Goal: Communication & Community: Answer question/provide support

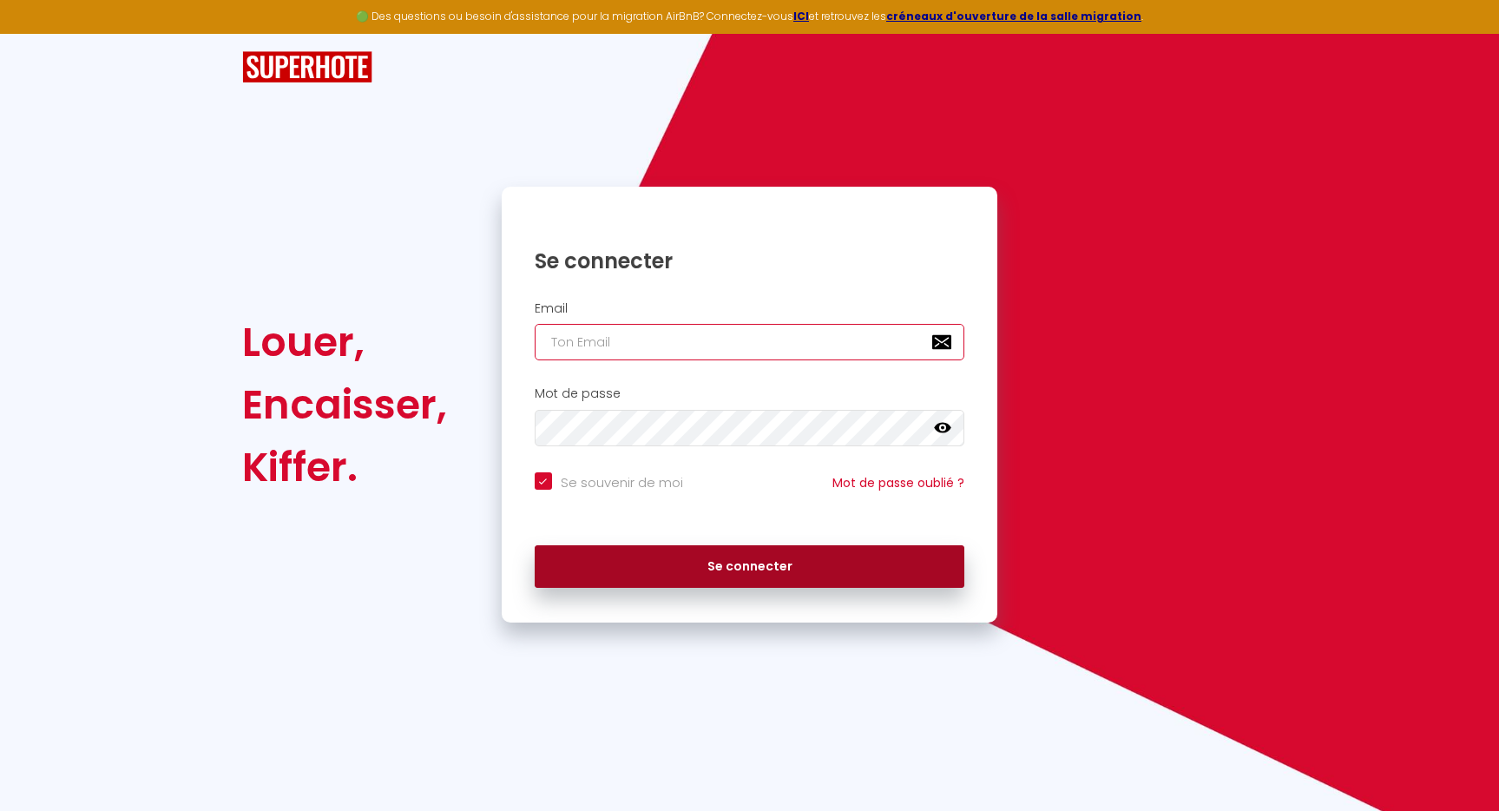
type input "[EMAIL_ADDRESS][DOMAIN_NAME]"
click at [740, 568] on button "Se connecter" at bounding box center [750, 566] width 430 height 43
checkbox input "true"
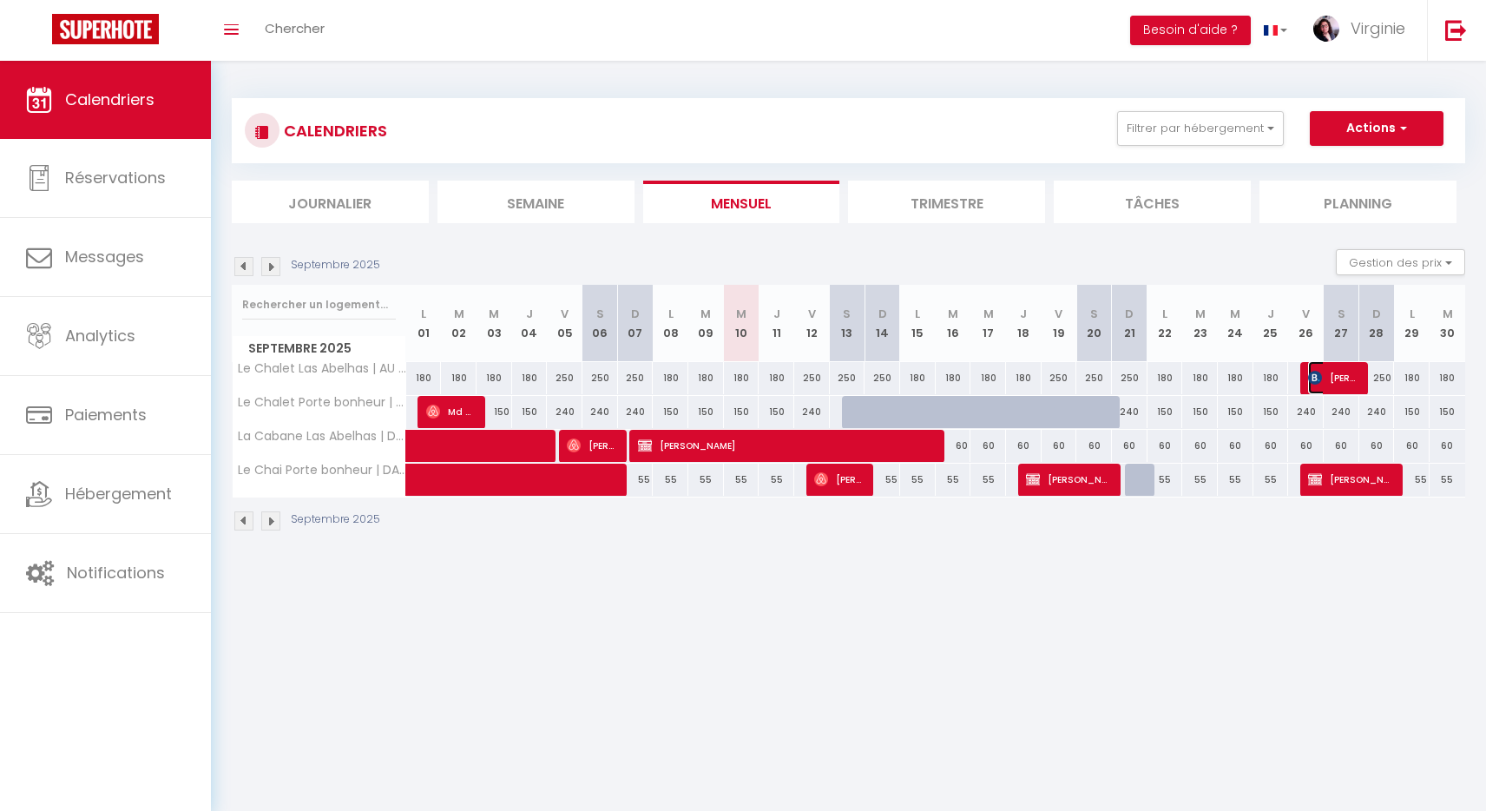
click at [1316, 380] on img at bounding box center [1315, 378] width 14 height 14
select select "OK"
select select "0"
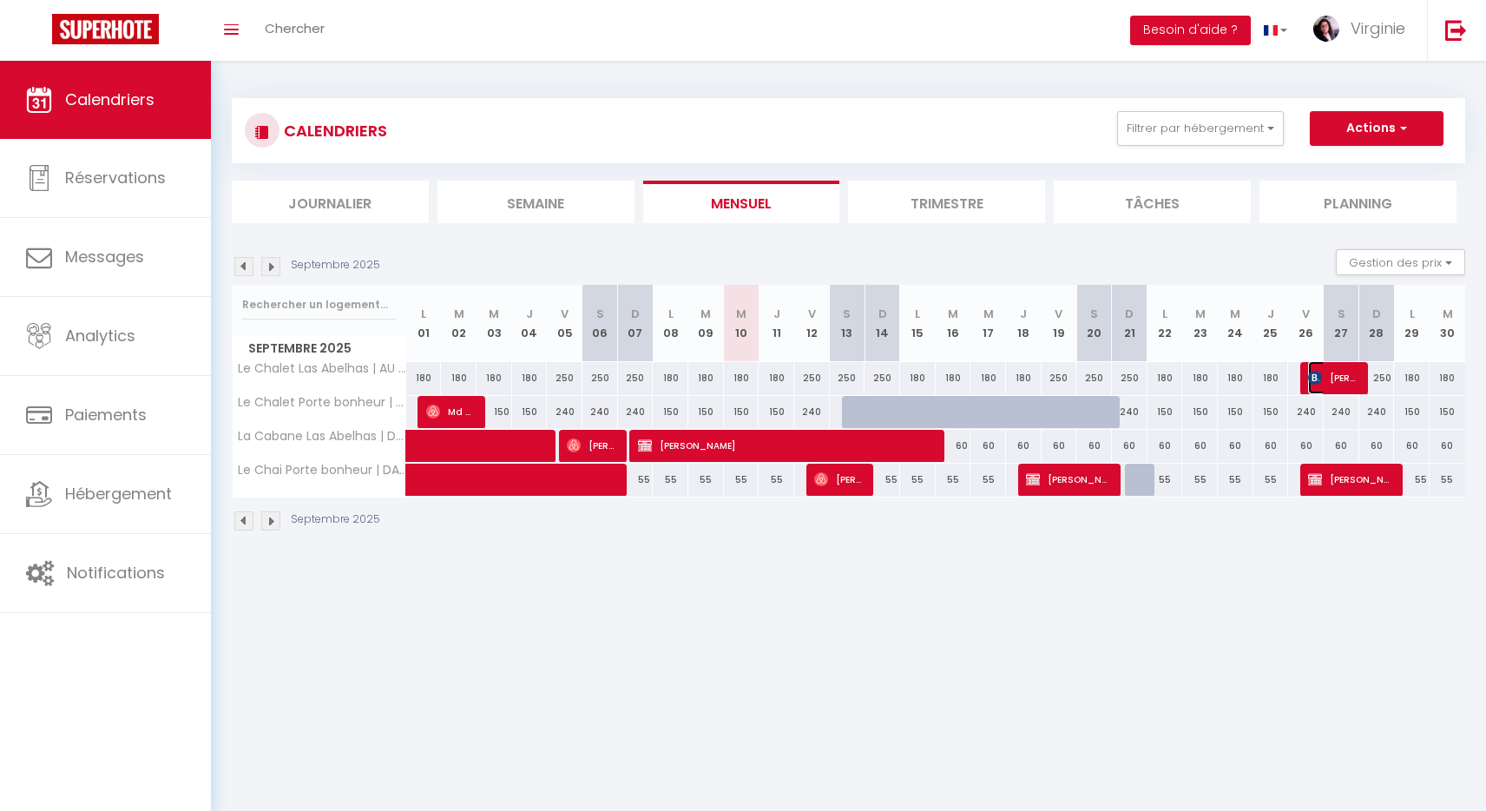
select select "1"
select select
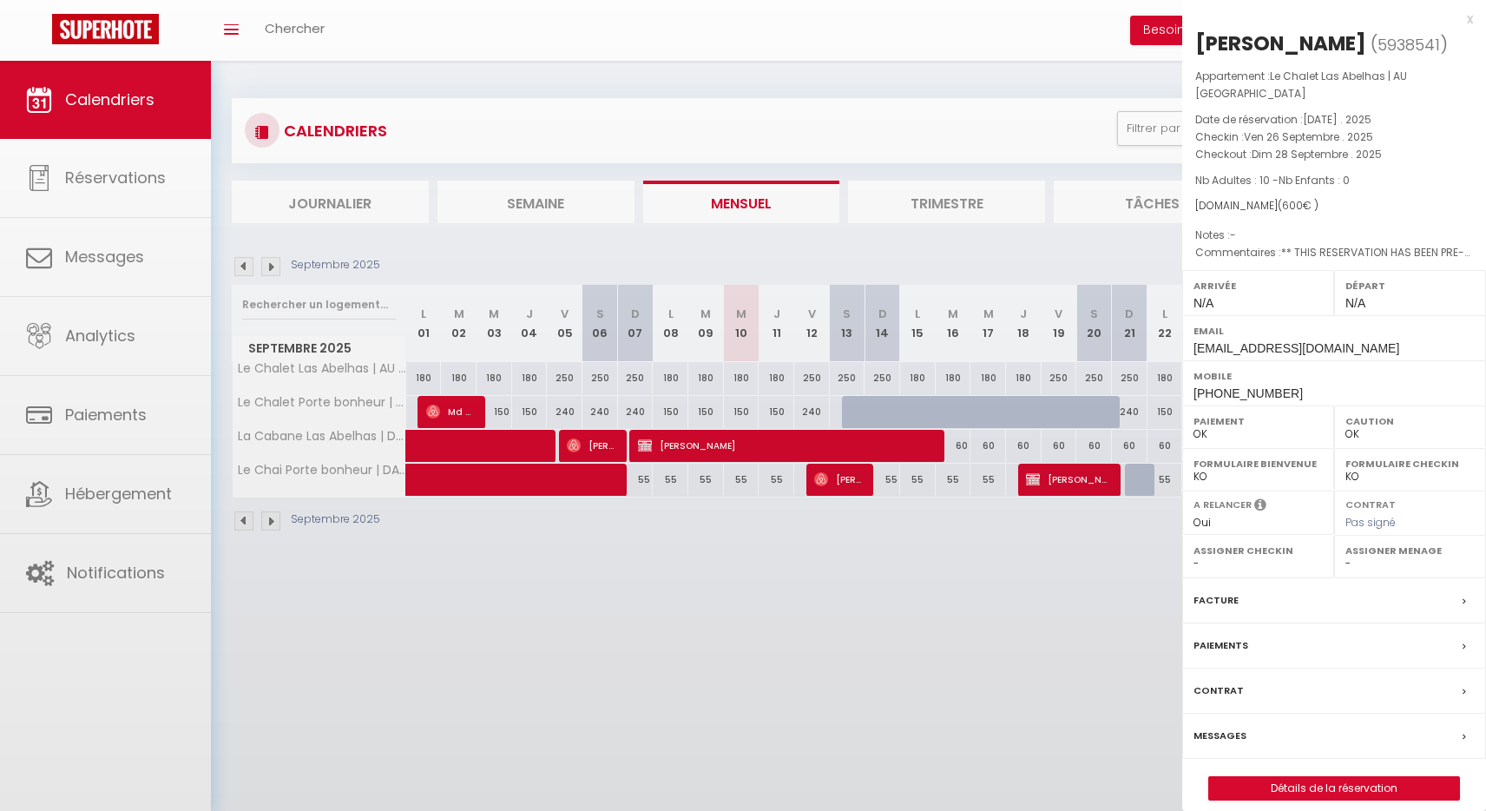
select select "11817"
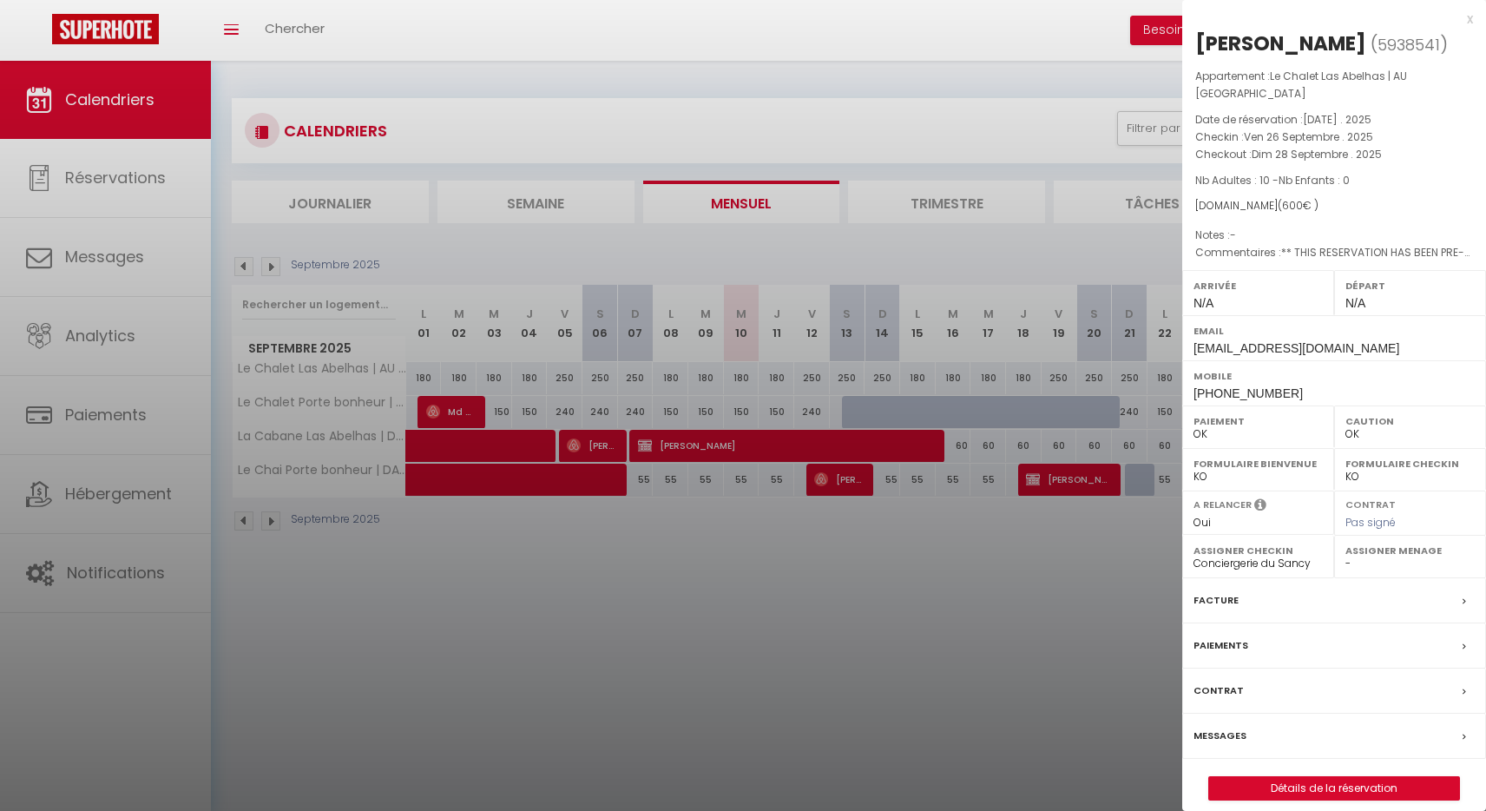
click at [1261, 748] on div "Messages" at bounding box center [1334, 735] width 304 height 45
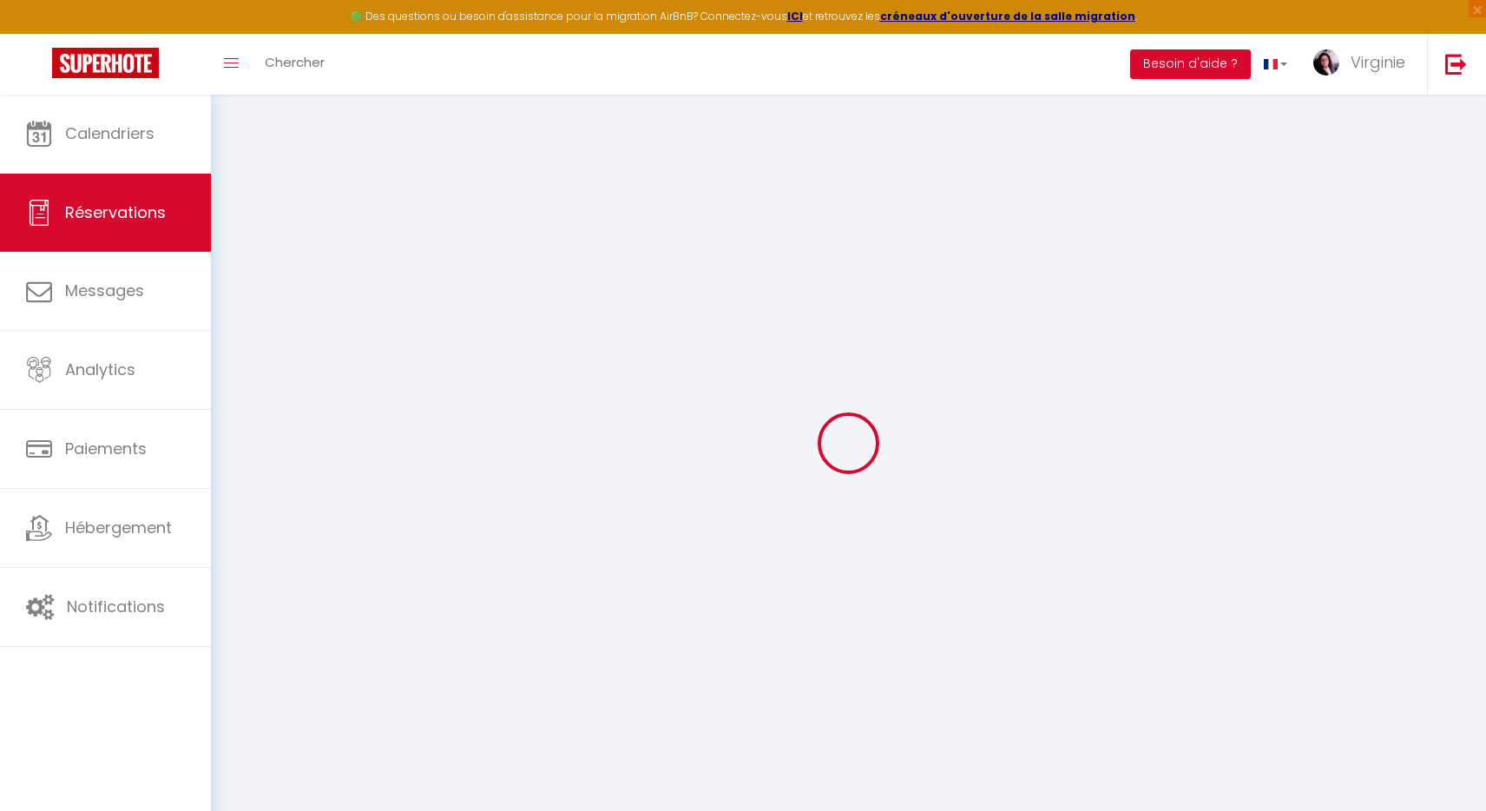
select select
checkbox input "false"
type textarea "** THIS RESERVATION HAS BEEN PRE-PAID ** BOOKING NOTE : Payment charge is EUR 8…"
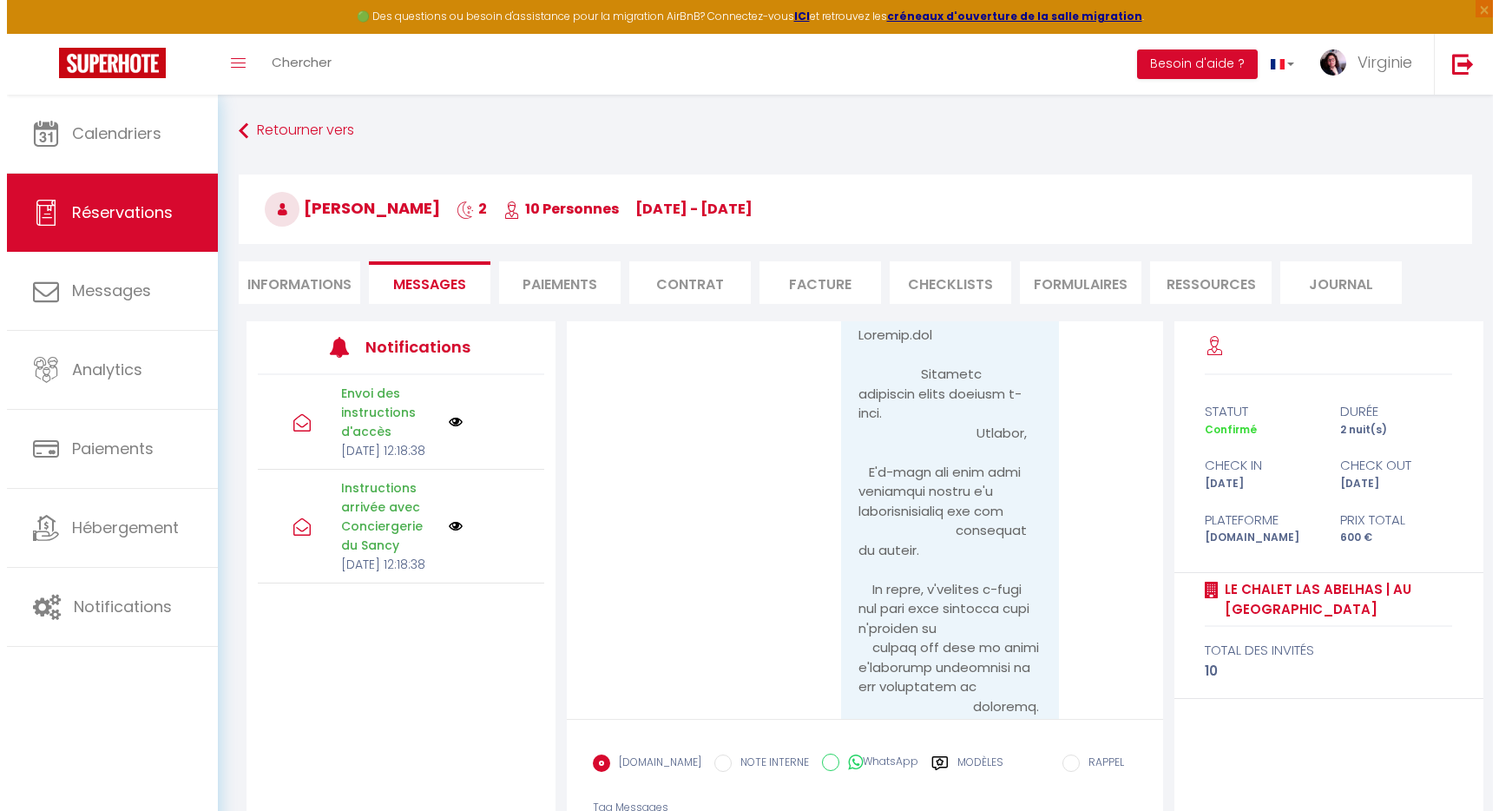
scroll to position [346, 0]
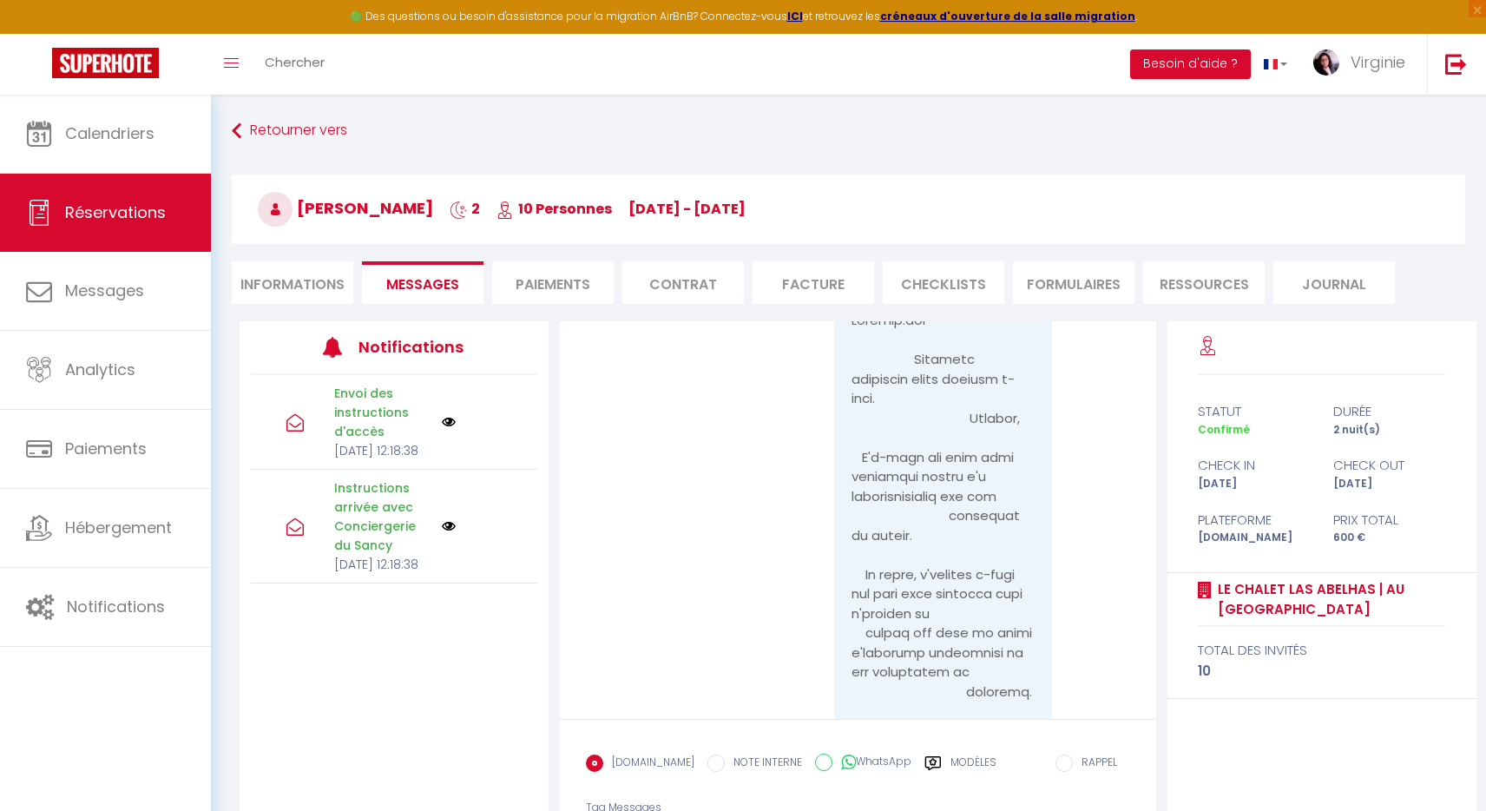
click at [387, 534] on p "Instructions arrivée avec Conciergerie du Sancy" at bounding box center [382, 516] width 96 height 76
click at [451, 562] on div "Instructions arrivée avec Conciergerie du Sancy [DATE] 12:18:38" at bounding box center [394, 527] width 286 height 114
click at [448, 533] on img at bounding box center [449, 526] width 14 height 14
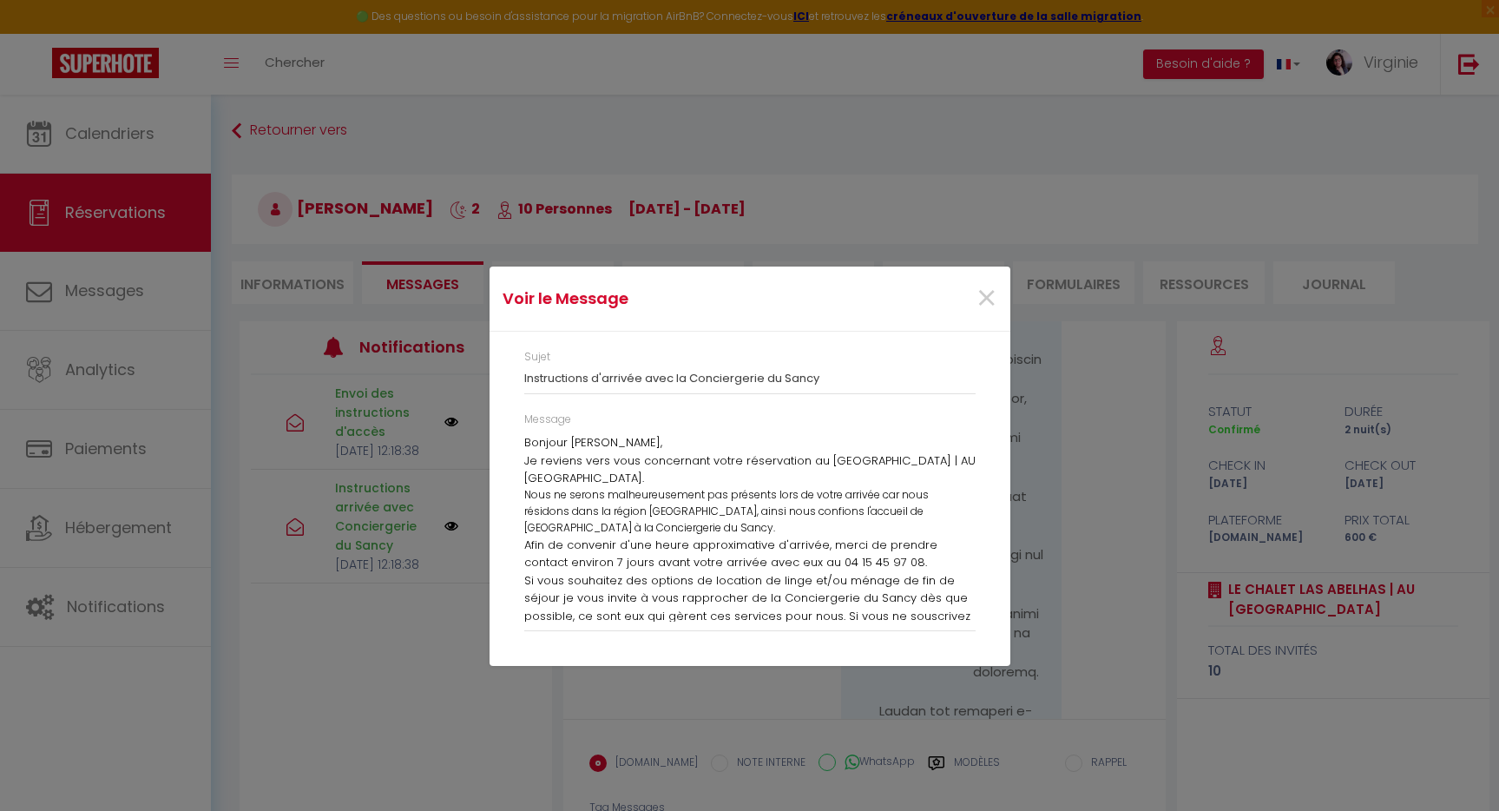
click at [588, 467] on p "Je reviens vers vous concernant votre réservation au [GEOGRAPHIC_DATA] | AU [GE…" at bounding box center [749, 470] width 451 height 36
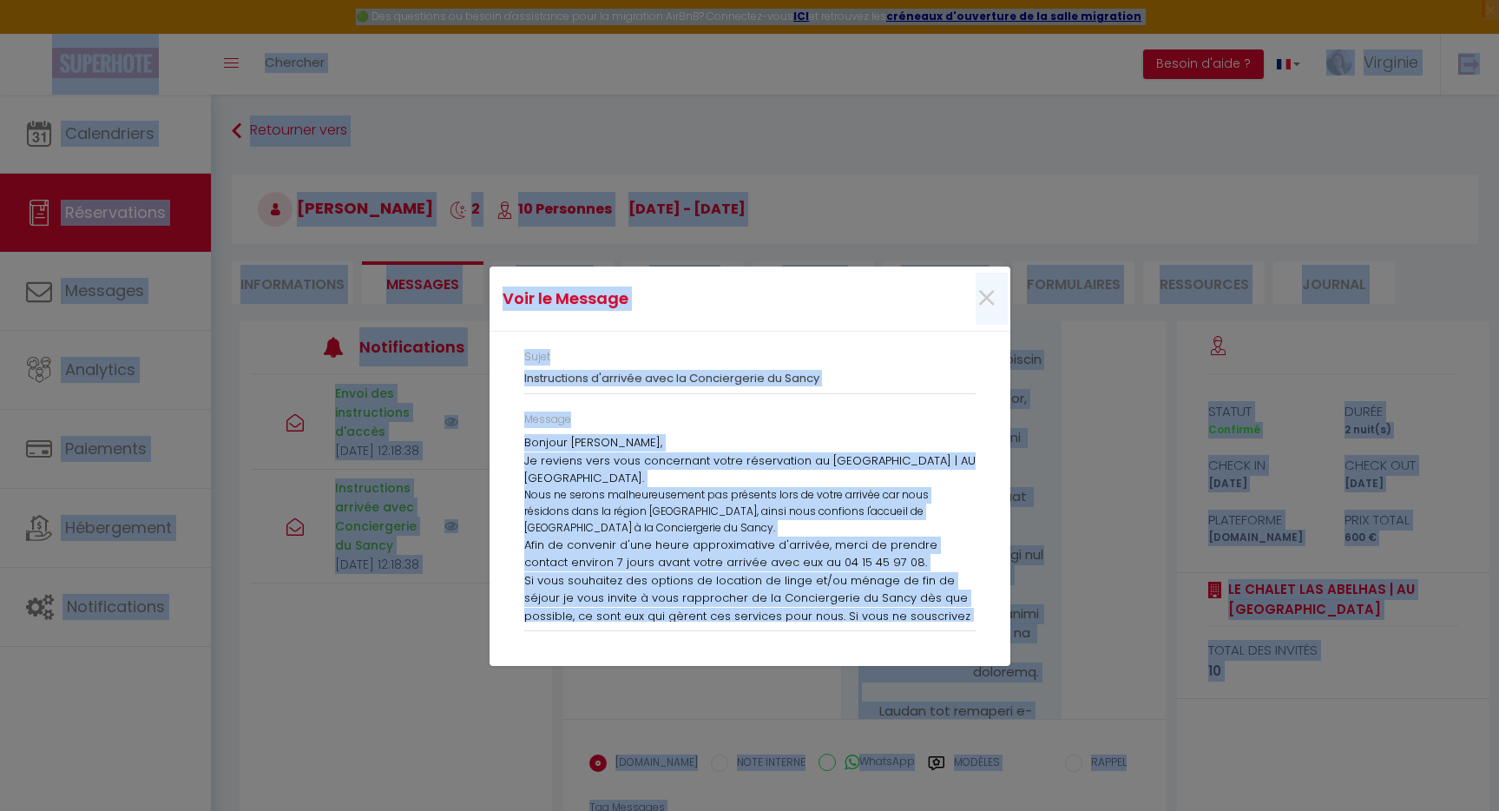
click at [411, 398] on div "Voir le Message × Sujet Instructions d'arrivée avec la Conciergerie du Sancy Me…" at bounding box center [749, 405] width 1499 height 811
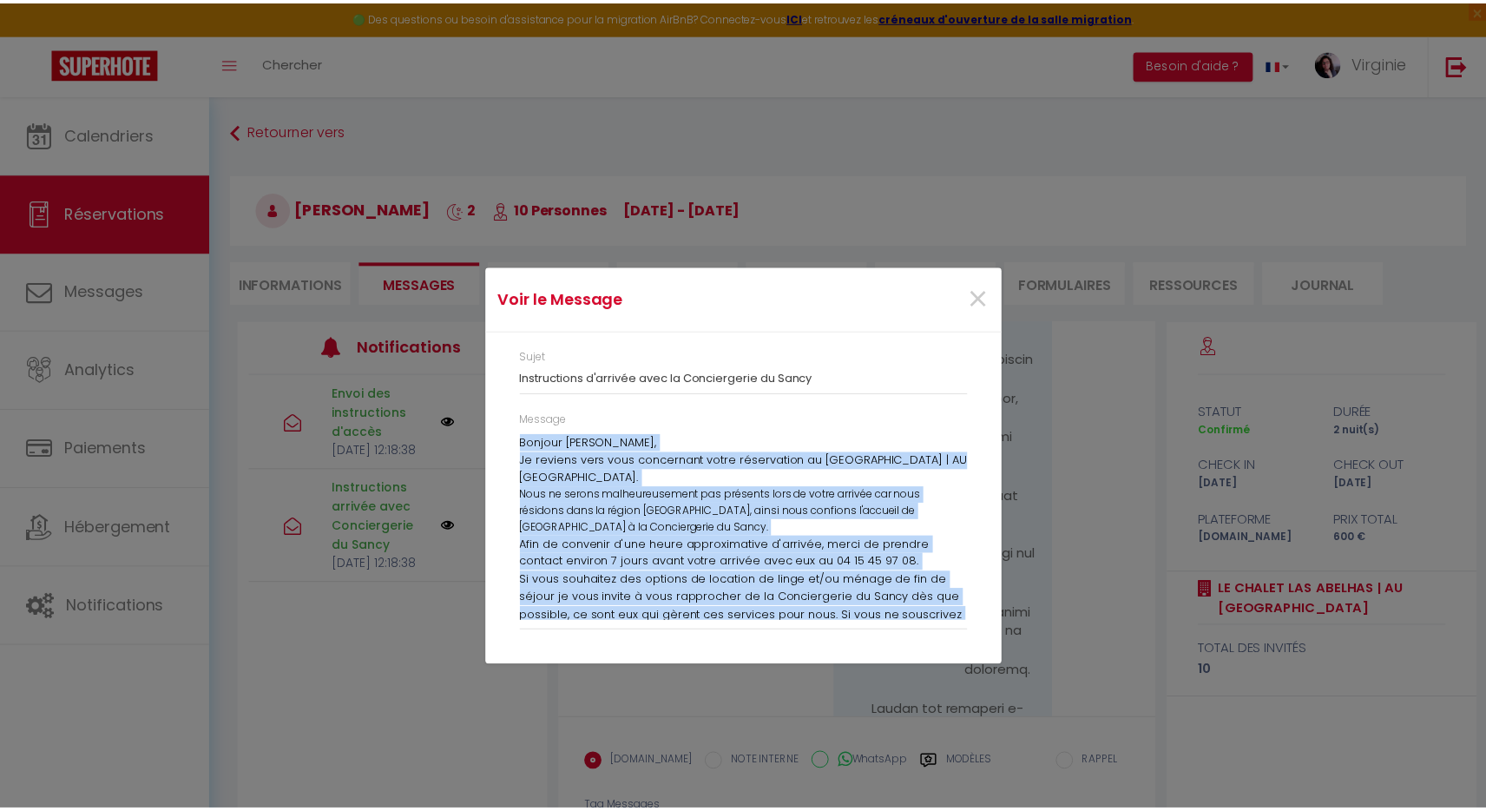
scroll to position [122, 0]
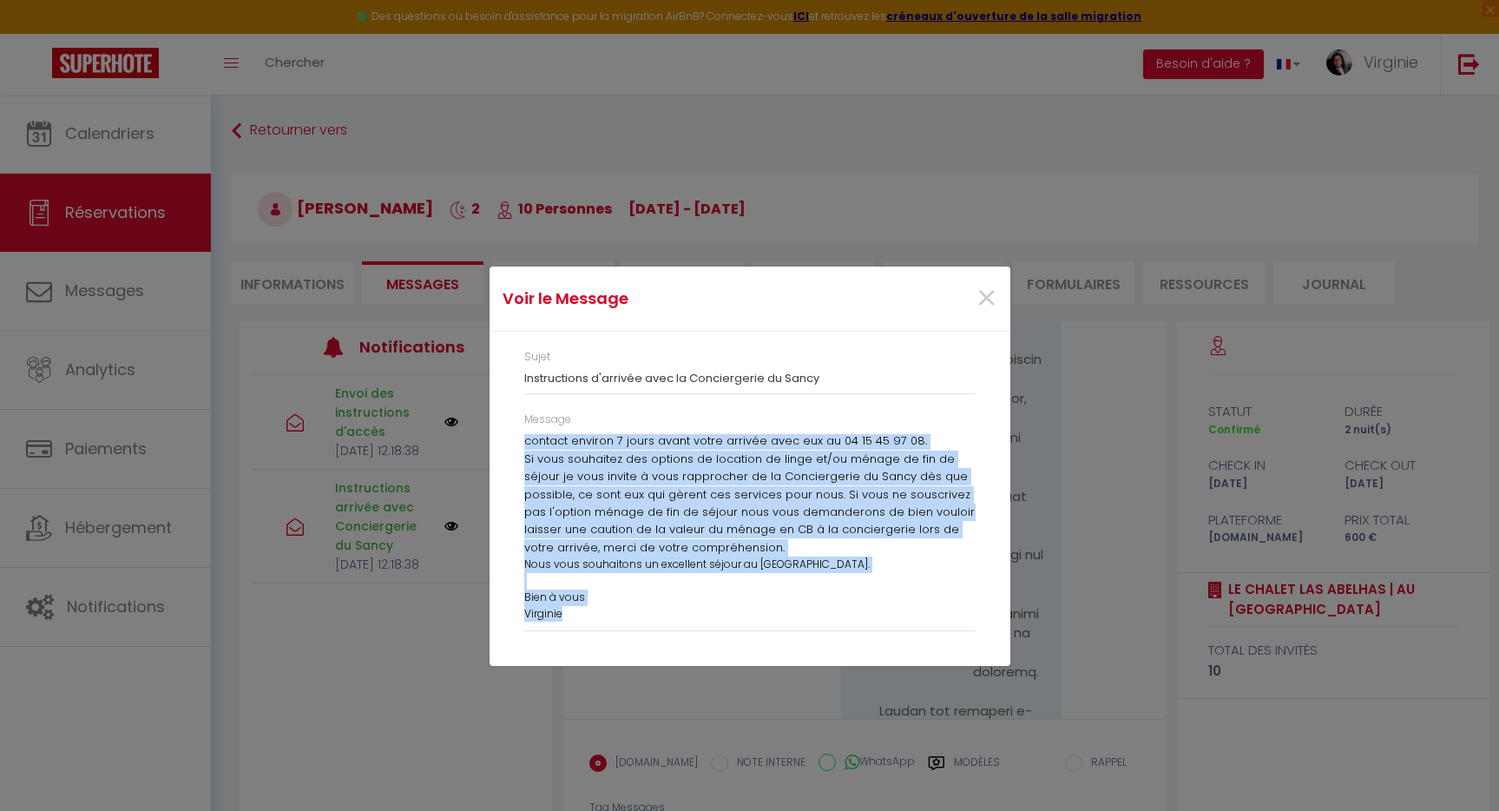
drag, startPoint x: 525, startPoint y: 444, endPoint x: 743, endPoint y: 691, distance: 329.6
click at [743, 691] on div "Voir le Message × Sujet Instructions d'arrivée avec la Conciergerie du Sancy Me…" at bounding box center [750, 405] width 521 height 811
copy div "Bonjour [PERSON_NAME], Je reviens vers vous concernant votre réservation au [GE…"
click at [994, 297] on span "×" at bounding box center [987, 299] width 22 height 52
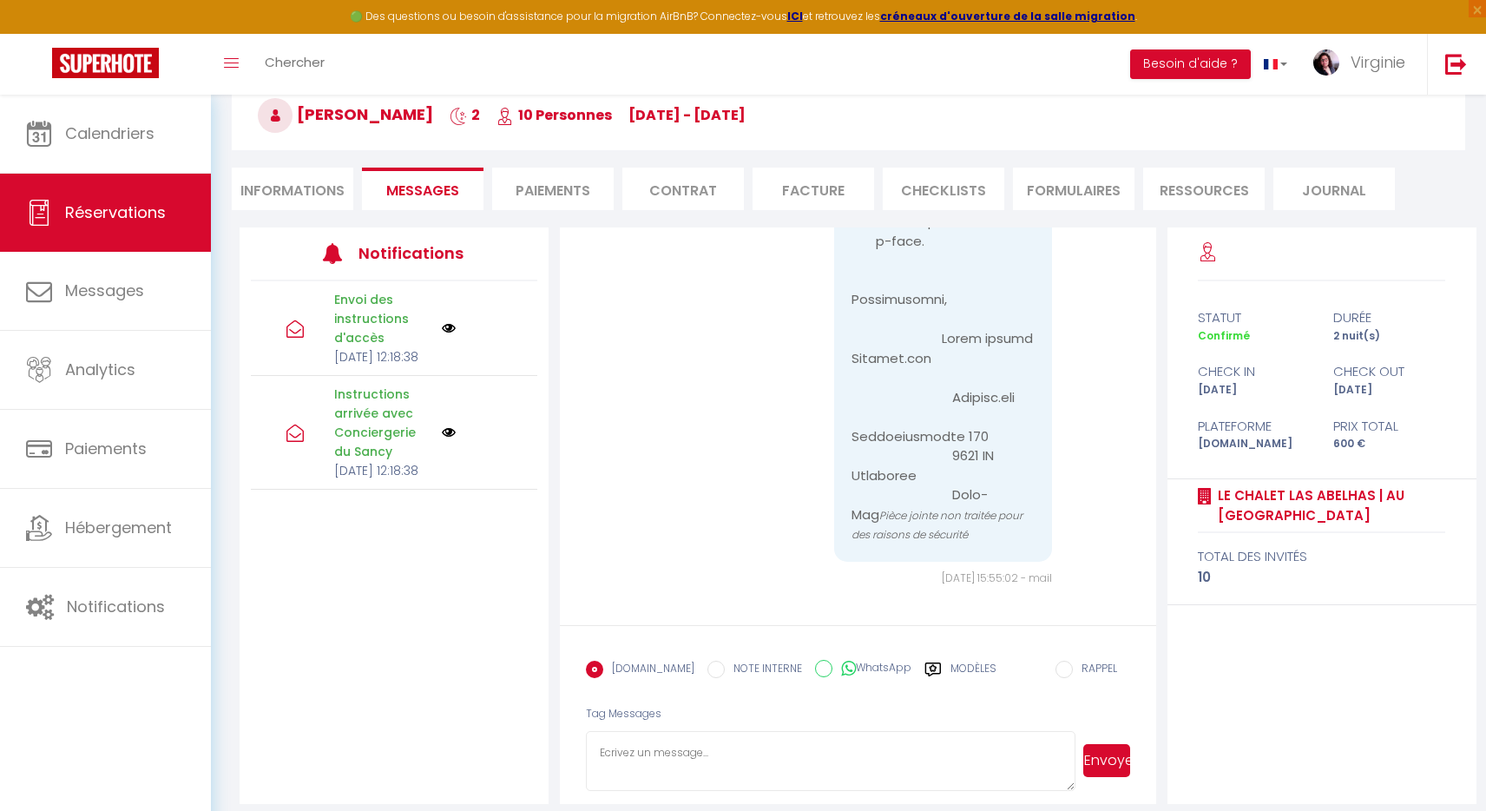
scroll to position [95, 0]
click at [688, 733] on textarea at bounding box center [831, 760] width 490 height 61
click at [648, 738] on textarea "Bonjour, Il y a bien lit d'appoint bébé (it parapluie) à disposition dans le lo…" at bounding box center [831, 760] width 490 height 61
click at [763, 742] on textarea "Bonjour, Il y a bien un lit d'appoint bébé (it parapluie) à disposition dans le…" at bounding box center [831, 760] width 490 height 61
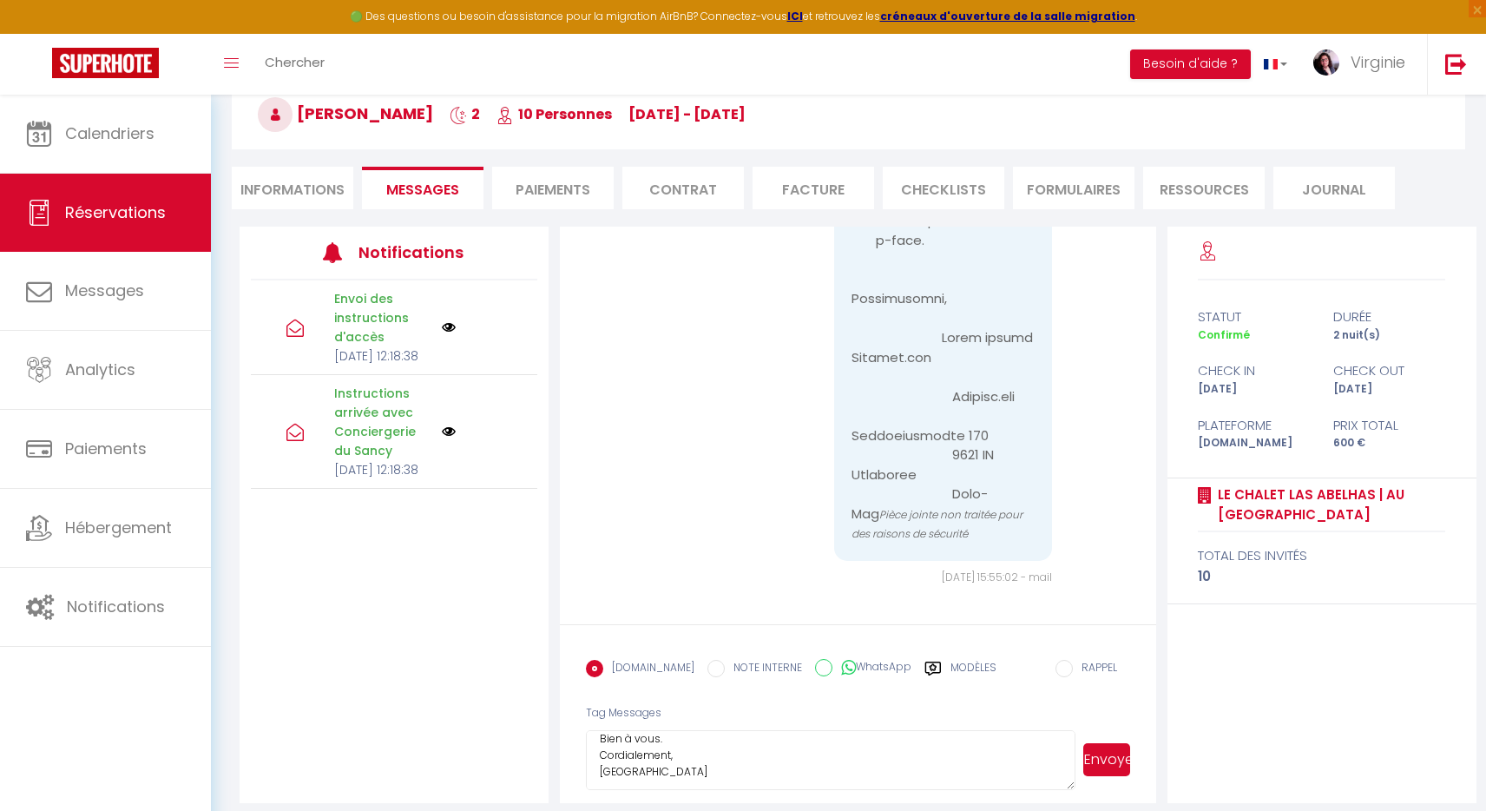
scroll to position [65, 0]
type textarea "Bonjour, Il y a bien un lit d'appoint bébé (lit parapluie) à disposition dans l…"
click at [1100, 743] on button "Envoyer" at bounding box center [1106, 759] width 46 height 33
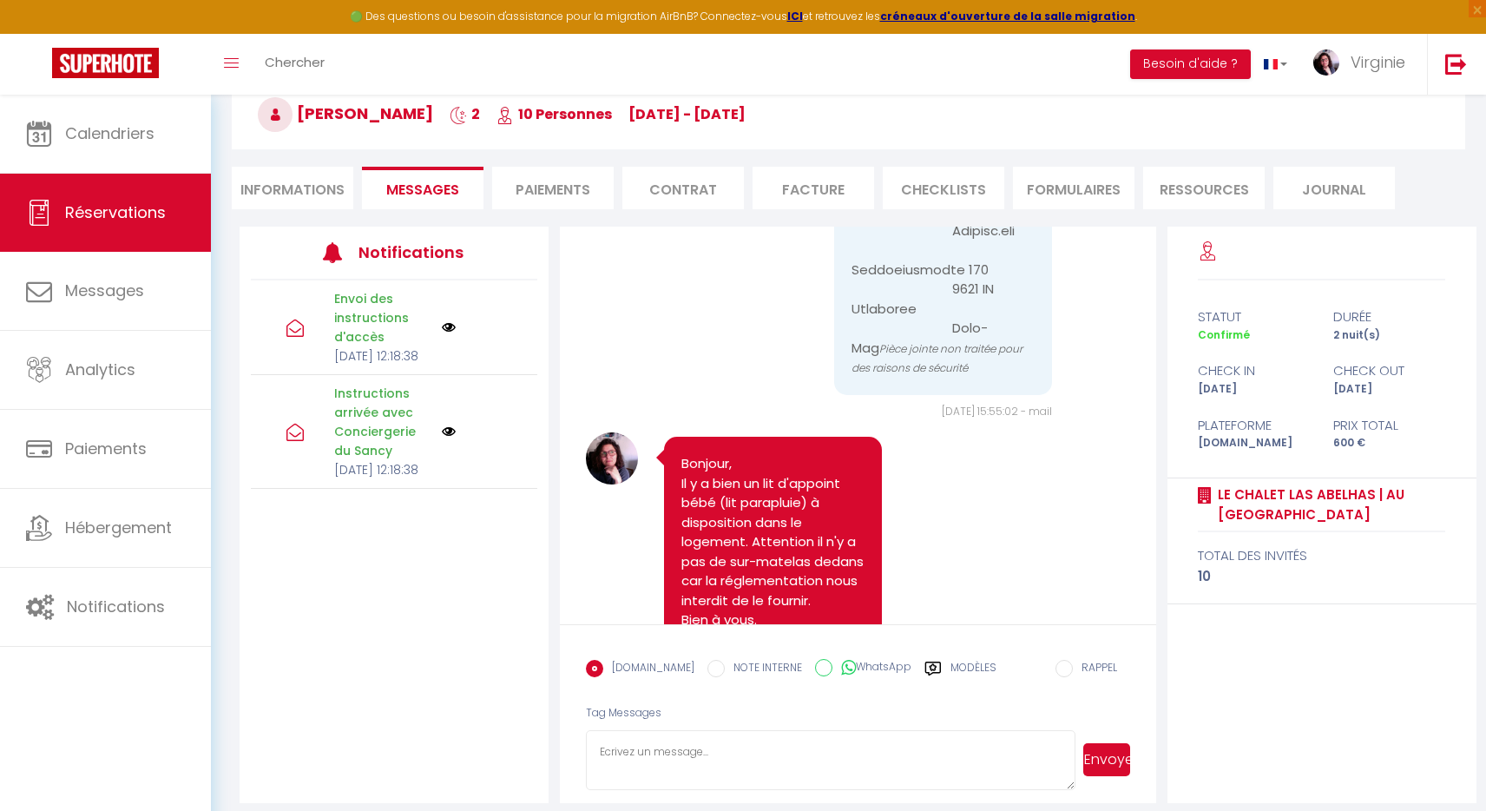
scroll to position [6812, 0]
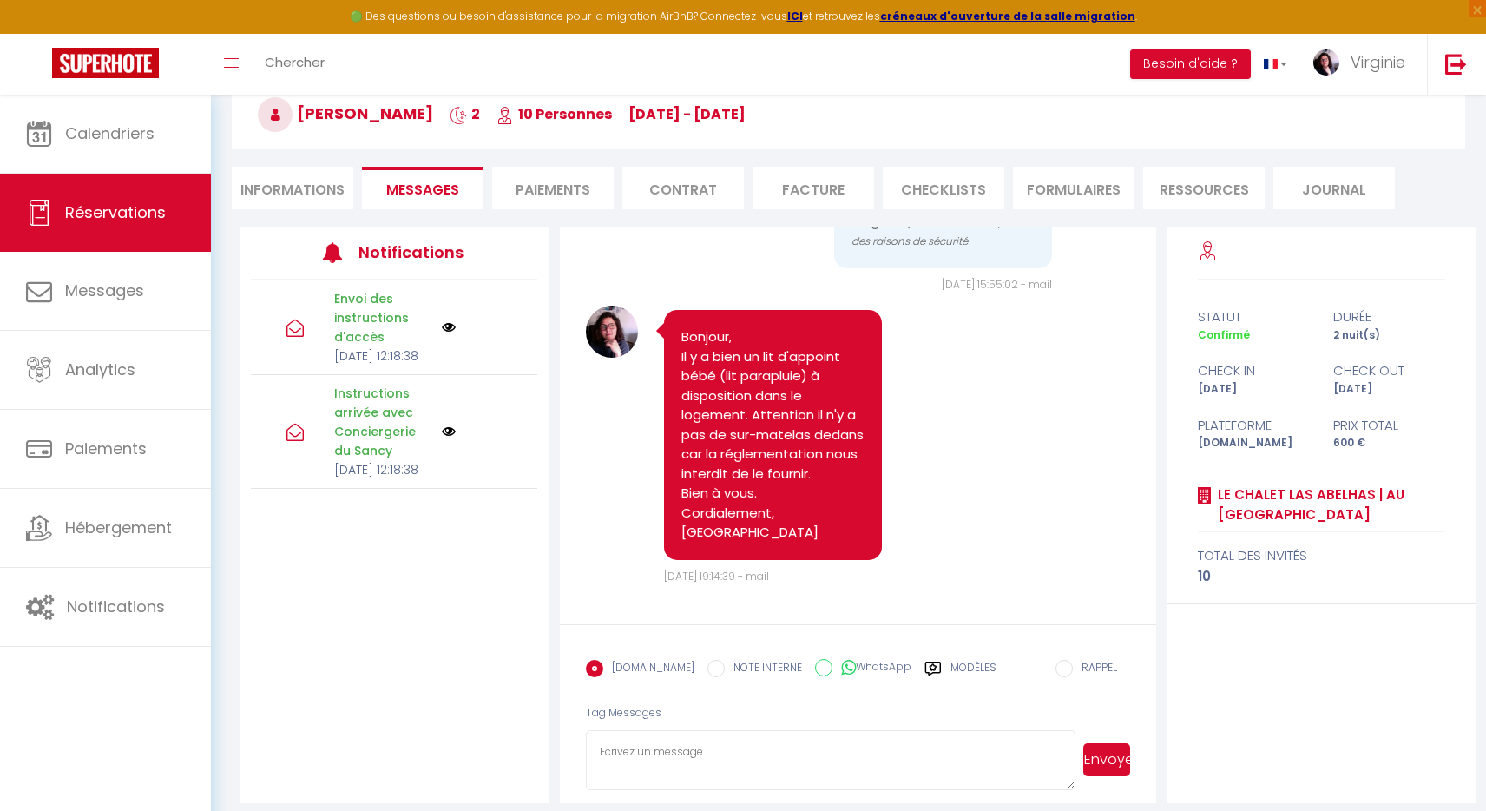
click at [735, 730] on textarea at bounding box center [831, 760] width 490 height 61
click at [667, 730] on textarea "Excusez-mopi, je me suis trompée de destinataire." at bounding box center [831, 760] width 490 height 61
type textarea "Excusez-moi, je me suis trompée de destinataire."
click at [830, 766] on form "[DOMAIN_NAME] NOTE INTERNE WhatsApp Modèles 10 « ‹ » › [DATE] [PHONE_NUMBER] Di…" at bounding box center [857, 714] width 595 height 180
click at [1003, 736] on textarea "Excusez-moi, je me suis trompée de destinataire." at bounding box center [831, 760] width 490 height 61
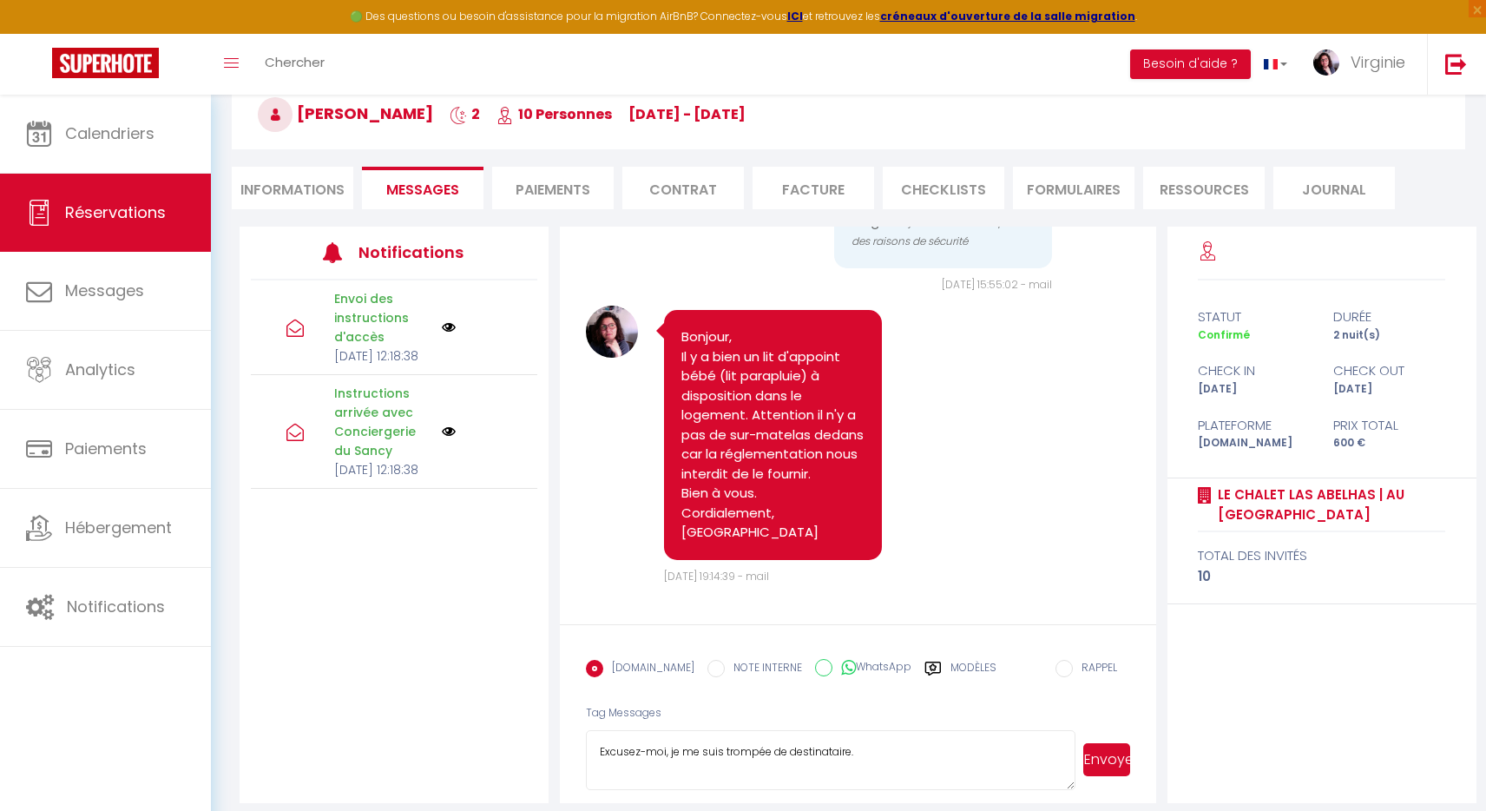
click at [1102, 743] on button "Envoyer" at bounding box center [1106, 759] width 46 height 33
